Goal: Navigation & Orientation: Find specific page/section

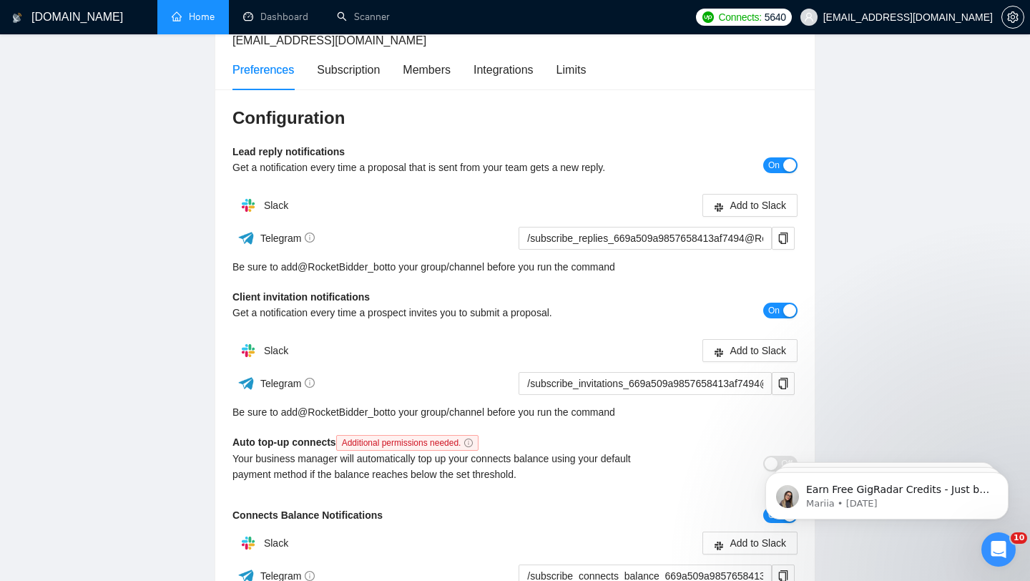
click at [202, 22] on link "Home" at bounding box center [193, 17] width 43 height 12
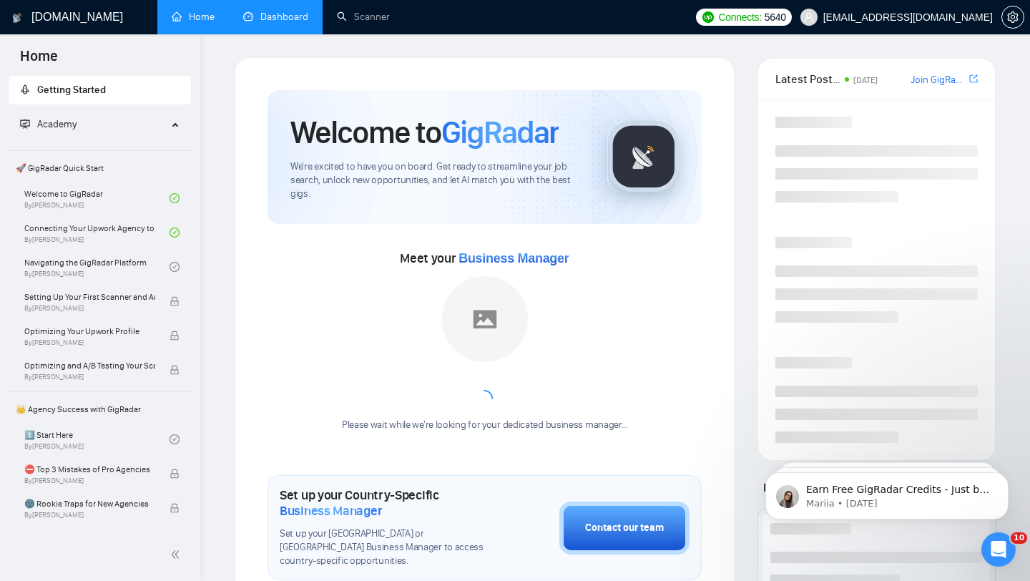
click at [263, 20] on link "Dashboard" at bounding box center [275, 17] width 65 height 12
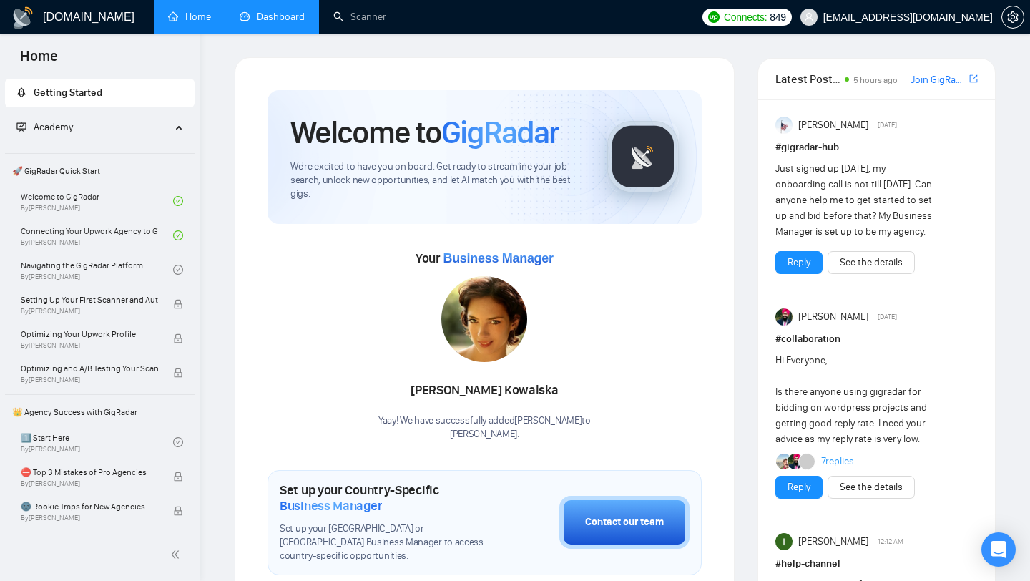
click at [263, 16] on link "Dashboard" at bounding box center [272, 17] width 65 height 12
